Goal: Task Accomplishment & Management: Use online tool/utility

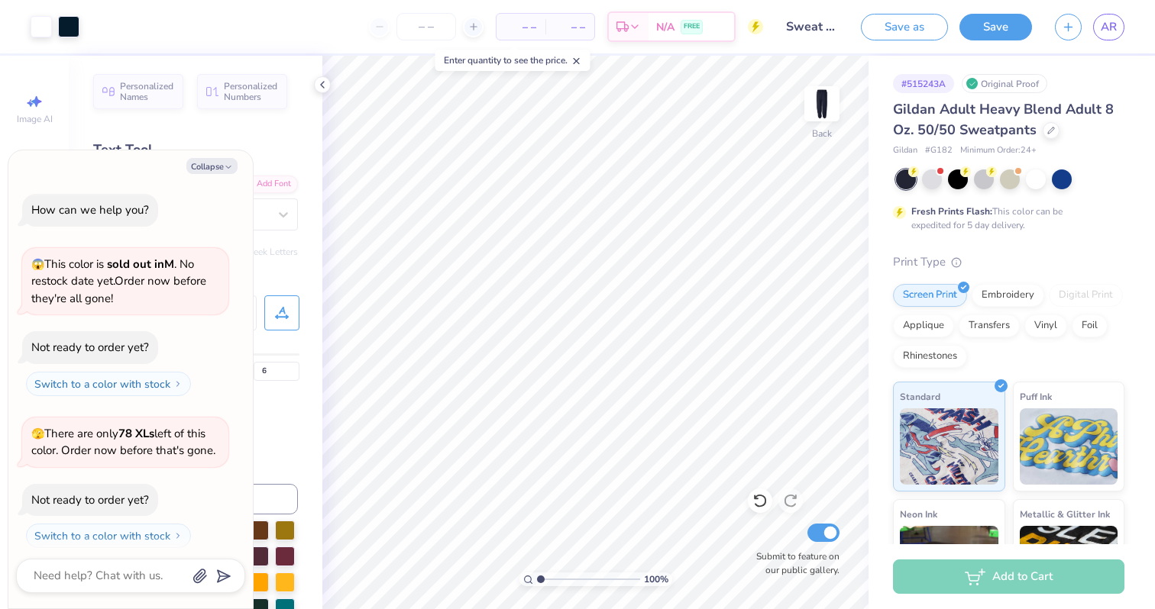
scroll to position [618, 0]
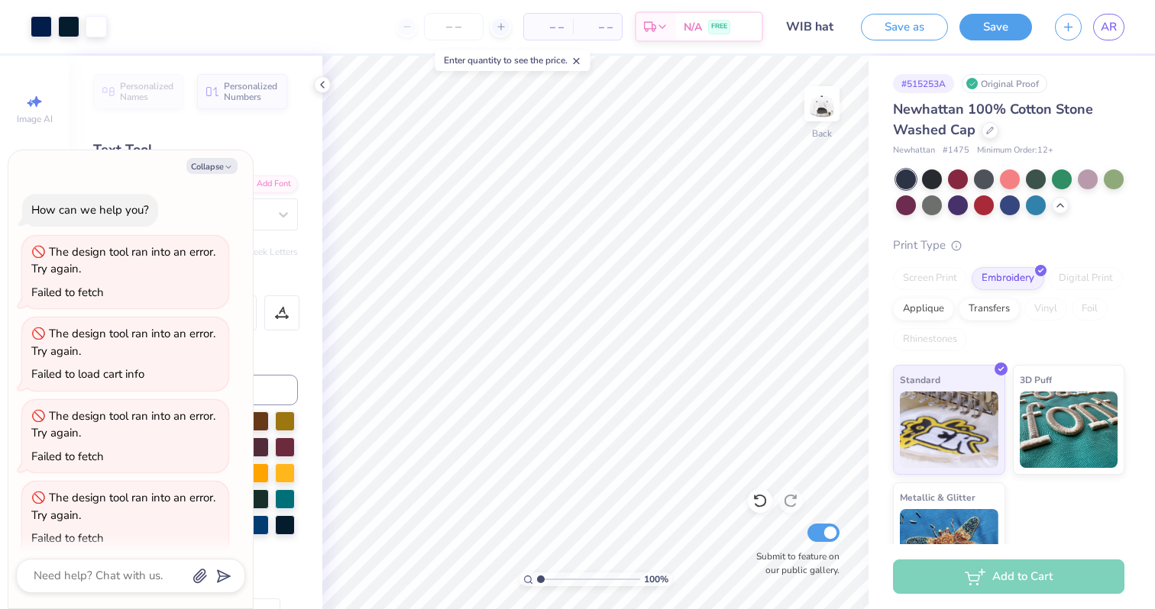
scroll to position [15, 0]
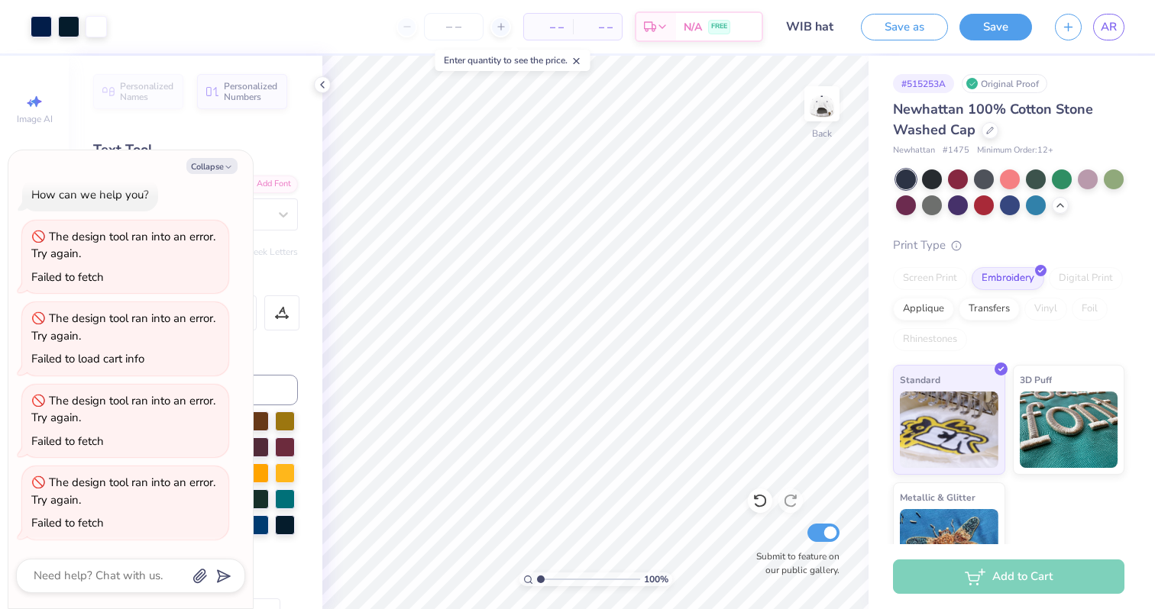
type textarea "x"
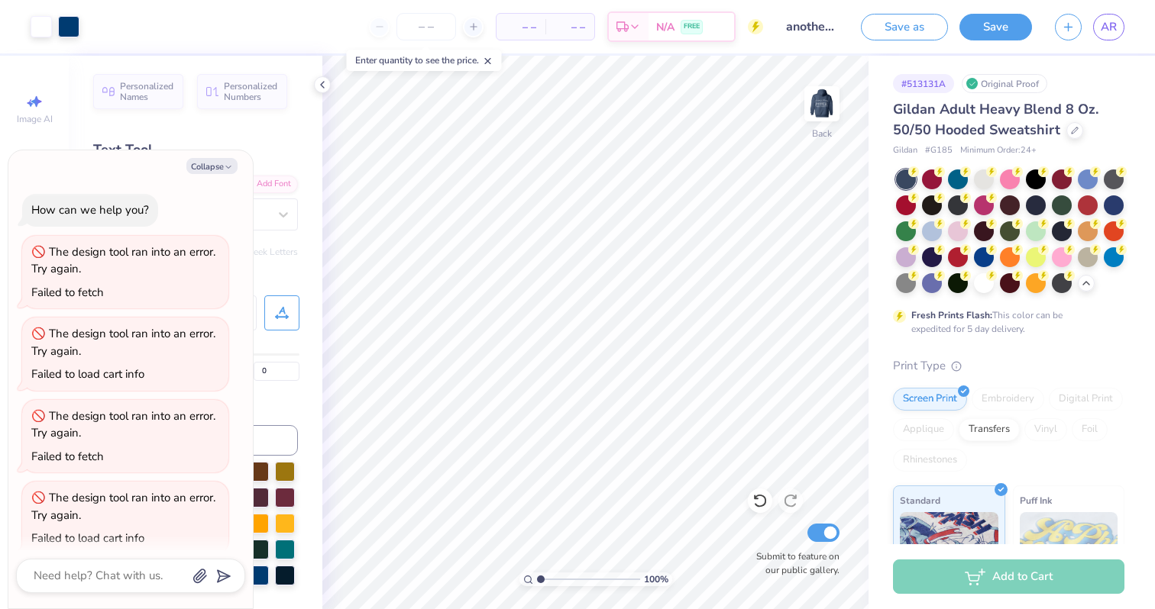
scroll to position [98, 0]
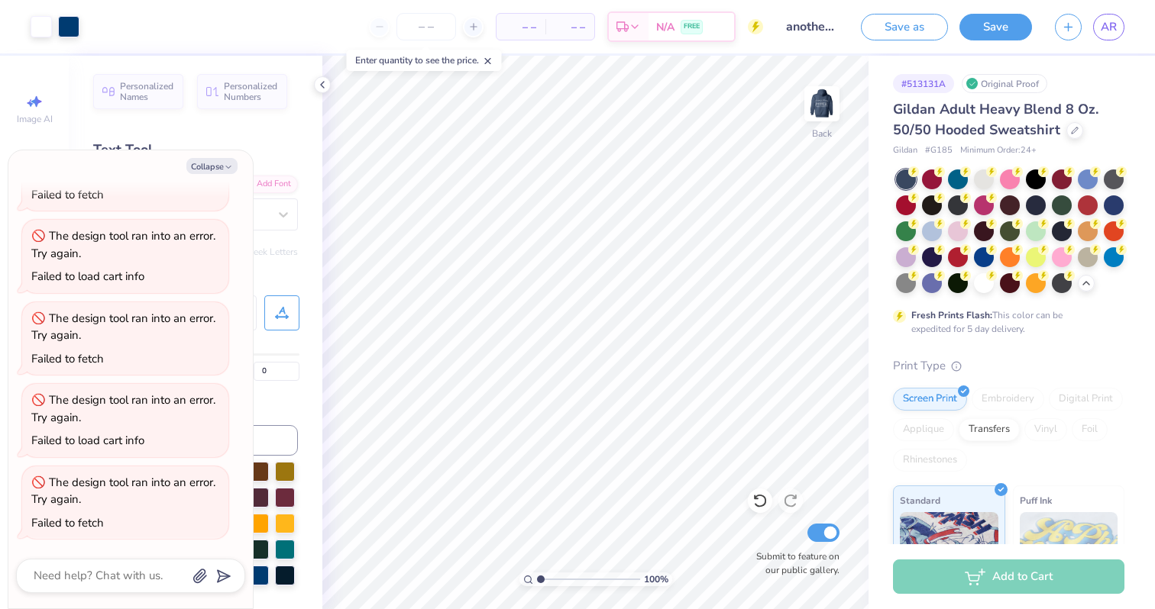
type textarea "x"
